Goal: Task Accomplishment & Management: Complete application form

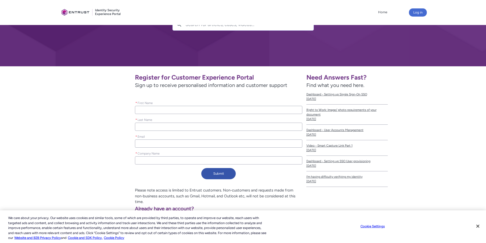
scroll to position [60, 0]
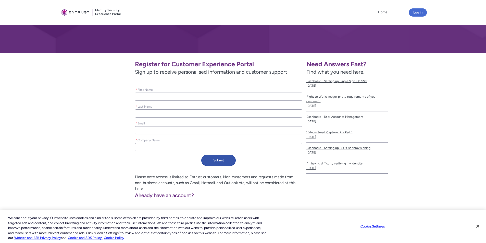
click at [169, 95] on input "* First Name" at bounding box center [218, 97] width 167 height 8
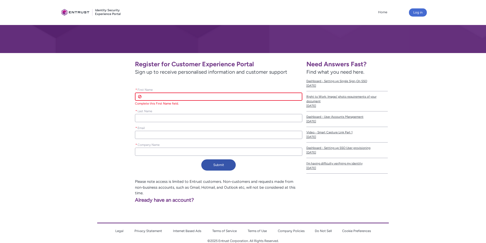
click at [156, 96] on input "* First Name" at bounding box center [218, 97] width 167 height 8
type lightning-primitive-input-simple "J"
type input "J"
type lightning-primitive-input-simple "Jo"
type input "Jo"
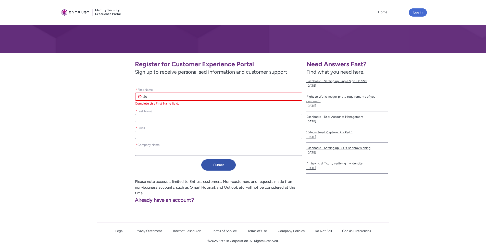
type lightning-primitive-input-simple "Joh"
type input "Joh"
type lightning-primitive-input-simple "John"
type input "John"
type lightning-primitive-input-simple "John"
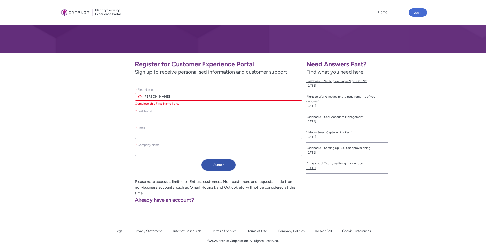
type input "John"
type lightning-primitive-input-simple "John"
type input "John"
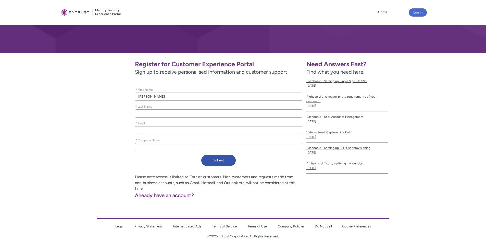
type lightning-primitive-input-simple "K"
type input "K"
type lightning-primitive-input-simple "Ka"
type input "Ka"
type lightning-primitive-input-simple "Kab"
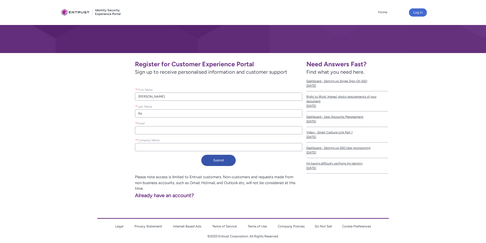
type input "Kab"
type lightning-primitive-input-simple "Kabu"
type input "Kabu"
type lightning-primitive-input-simple "Kabus"
type input "Kabus"
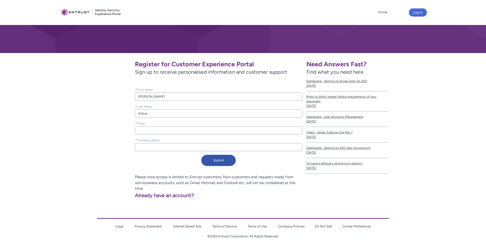
click at [148, 129] on input "* Email" at bounding box center [218, 130] width 167 height 8
type lightning-primitive-input-simple "j"
type input "j"
type lightning-primitive-input-simple "jo"
type input "jo"
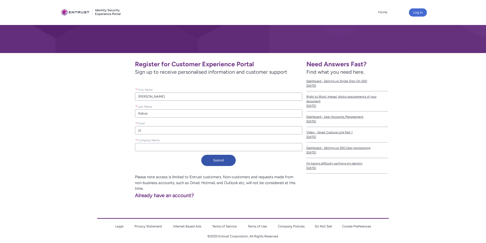
type lightning-primitive-input-simple "joh"
type input "joh"
type lightning-primitive-input-simple "john"
type input "john"
type lightning-primitive-input-simple "john."
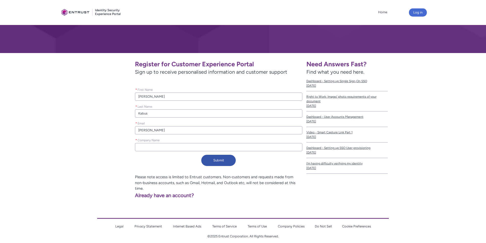
type input "john."
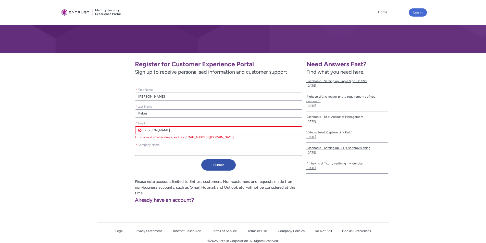
drag, startPoint x: 147, startPoint y: 129, endPoint x: 120, endPoint y: 128, distance: 26.9
click at [120, 128] on div "Register for Customer Experience Portal Sign up to receive personalised informa…" at bounding box center [183, 115] width 239 height 116
paste input "John.Kabus@DynamicsInc.com"
type lightning-primitive-input-simple "John.Kabus@DynamicsInc.com"
type input "John.Kabus@DynamicsInc.com"
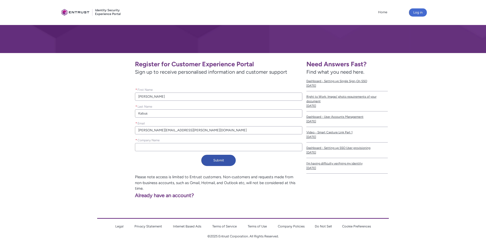
click at [153, 154] on div "Register for Customer Experience Portal Sign up to receive personalised informa…" at bounding box center [183, 112] width 239 height 111
paste input "John.Kabus@DynamicsInc.com"
type lightning-primitive-input-simple "John.Kabus@DynamicsInc.com"
type input "John.Kabus@DynamicsInc.com"
type lightning-primitive-input-simple "John.Kabus@DynamicsInc.co"
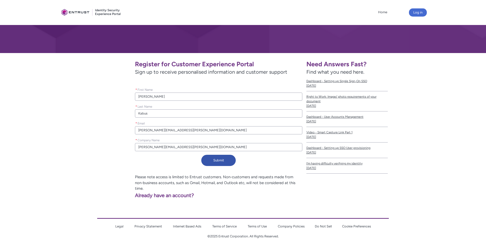
type input "John.Kabus@DynamicsInc.co"
type lightning-primitive-input-simple "John.Kabus@DynamicsInc.c"
type input "John.Kabus@DynamicsInc.c"
type lightning-primitive-input-simple "John.Kabus@DynamicsInc."
type input "John.Kabus@DynamicsInc."
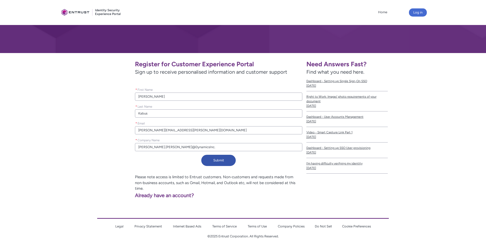
type lightning-primitive-input-simple "John.Kabus@DynamicsInc"
type input "John.Kabus@DynamicsInc"
type lightning-primitive-input-simple "DynamicsInc"
type input "DynamicsInc"
type lightning-primitive-input-simple "Dynamics Inc"
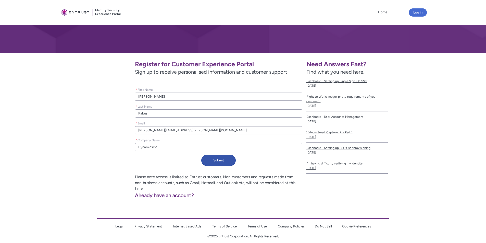
type input "Dynamics Inc"
click at [219, 163] on button "Submit" at bounding box center [218, 160] width 34 height 11
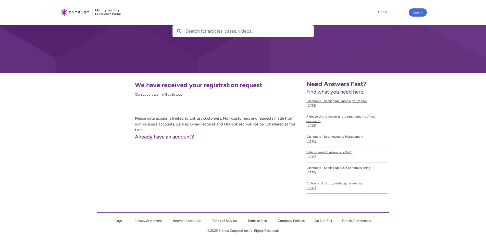
scroll to position [40, 0]
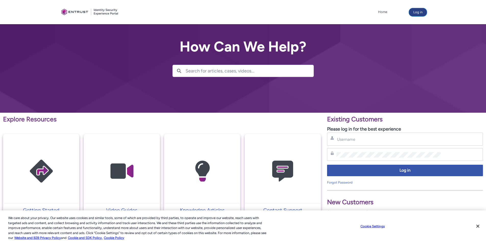
click at [414, 13] on button "Log in" at bounding box center [418, 12] width 18 height 8
click at [479, 130] on p "Please log in for the best experience" at bounding box center [405, 129] width 156 height 7
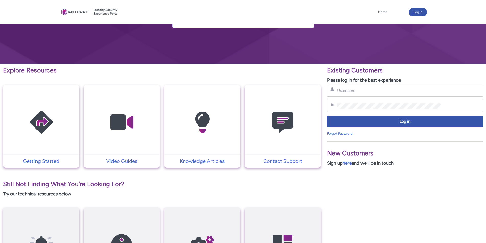
scroll to position [51, 0]
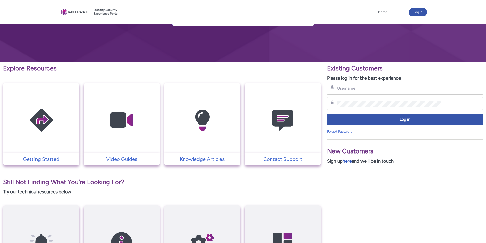
click at [347, 160] on link "here" at bounding box center [347, 162] width 9 height 6
